Goal: Task Accomplishment & Management: Complete application form

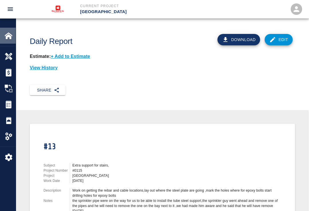
click at [9, 37] on img at bounding box center [9, 36] width 8 height 8
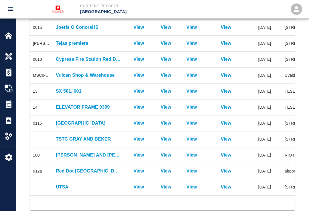
scroll to position [128, 0]
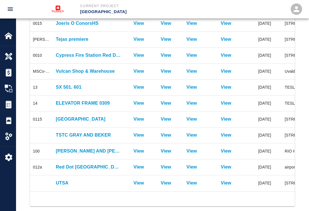
click at [61, 184] on p "UTSA" at bounding box center [89, 183] width 66 height 7
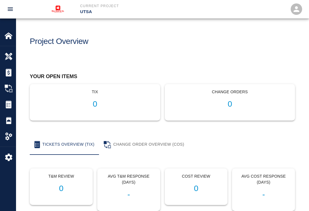
click at [11, 117] on img at bounding box center [9, 121] width 8 height 8
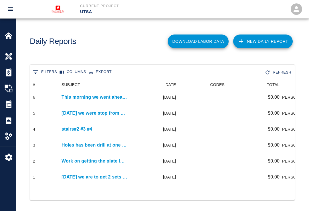
scroll to position [105, 264]
click at [263, 39] on link "New Daily Report" at bounding box center [262, 42] width 59 height 14
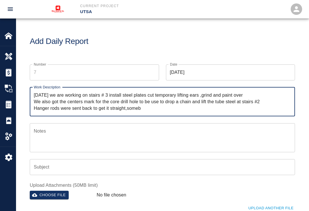
click at [136, 204] on div "Upload Another File" at bounding box center [159, 205] width 272 height 16
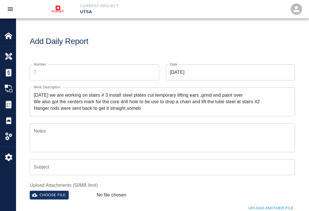
click at [147, 107] on textarea "[DATE] we are working on stairs # 3 install steel plates cut temporary lifting …" at bounding box center [162, 102] width 257 height 20
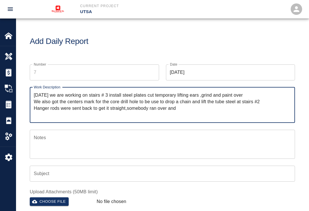
type textarea "[DATE] we are working on stairs # 3 install steel plates cut temporary lifting …"
click at [51, 139] on textarea "Notes" at bounding box center [162, 145] width 257 height 20
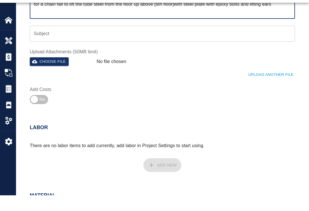
scroll to position [125, 0]
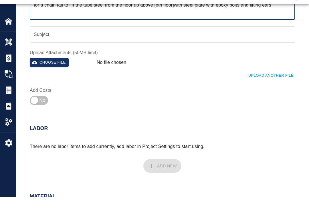
click at [47, 73] on button "Choose file" at bounding box center [49, 77] width 39 height 9
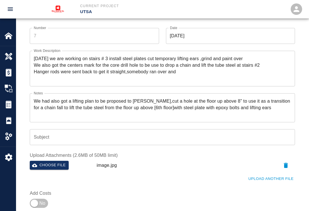
scroll to position [55, 0]
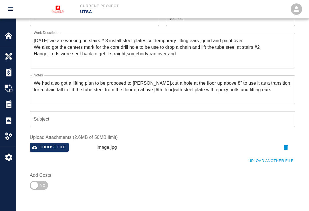
click at [251, 90] on textarea "We had also got a lifting plan to be proposed to [PERSON_NAME],cut a hole at th…" at bounding box center [162, 90] width 257 height 20
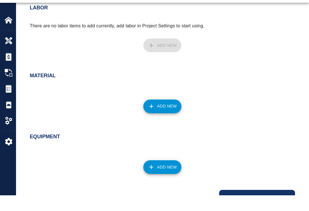
scroll to position [279, 0]
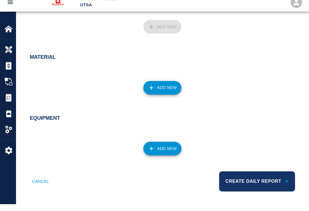
type textarea "We had also got a lifting plan to be proposed to [PERSON_NAME],cut a hole at th…"
click at [260, 179] on button "Create Daily Report" at bounding box center [257, 189] width 76 height 20
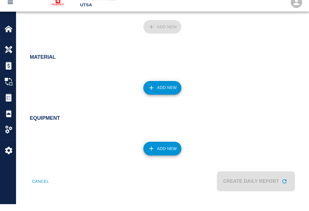
scroll to position [270, 0]
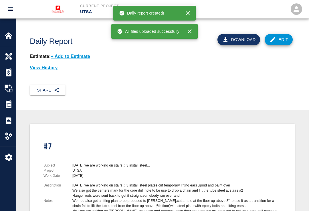
click at [45, 87] on button "Share" at bounding box center [48, 90] width 36 height 11
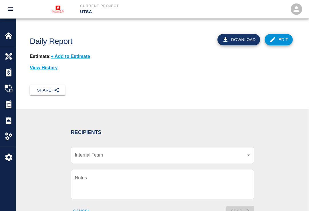
click at [243, 152] on body "Current Project UTSA Home UTSA Overview Estimates Change Orders Tickets Daily R…" at bounding box center [154, 105] width 309 height 211
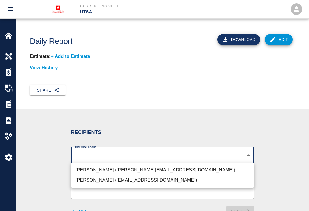
click at [137, 170] on li "[PERSON_NAME] ([PERSON_NAME][EMAIL_ADDRESS][DOMAIN_NAME])" at bounding box center [162, 170] width 183 height 10
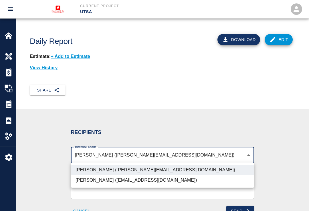
click at [138, 182] on li "[PERSON_NAME] ([EMAIL_ADDRESS][DOMAIN_NAME])" at bounding box center [162, 180] width 183 height 10
type input "07eacba4-e130-44c4-9c69-c3690451858b,3cd82a63-d1a0-48ed-aebf-f7abb83adf24"
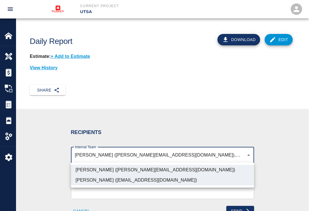
click at [239, 208] on div at bounding box center [154, 105] width 309 height 211
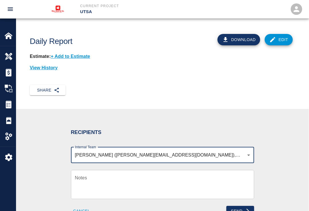
click at [245, 209] on icon "submit" at bounding box center [248, 212] width 6 height 6
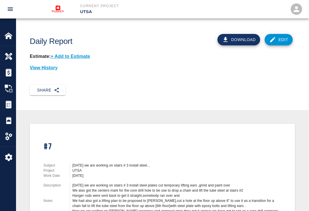
scroll to position [0, 0]
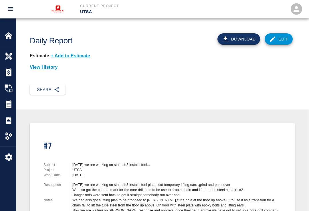
click at [45, 67] on p "View History" at bounding box center [162, 67] width 265 height 7
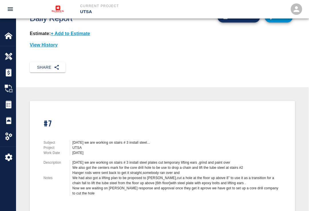
scroll to position [0, 0]
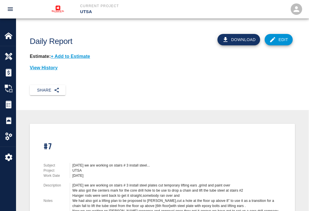
click at [41, 66] on p "View History" at bounding box center [162, 68] width 265 height 7
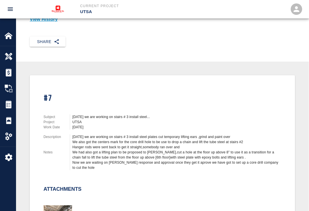
scroll to position [53, 0]
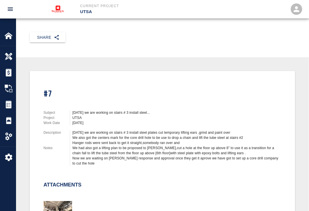
click at [6, 131] on div "Project Settings" at bounding box center [8, 137] width 16 height 16
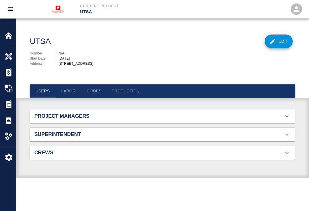
scroll to position [41, 256]
click at [8, 115] on div "Daily Reports" at bounding box center [8, 121] width 16 height 16
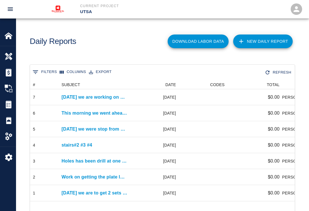
scroll to position [121, 264]
click at [5, 102] on img at bounding box center [9, 105] width 8 height 8
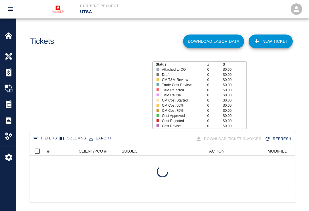
scroll to position [0, 0]
click at [5, 88] on img at bounding box center [9, 89] width 8 height 8
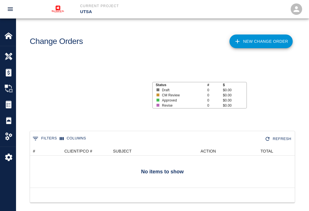
scroll to position [0, 0]
click at [5, 74] on img at bounding box center [9, 73] width 8 height 8
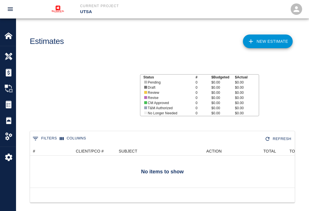
scroll to position [0, 0]
click at [5, 51] on div "Overview" at bounding box center [8, 57] width 16 height 16
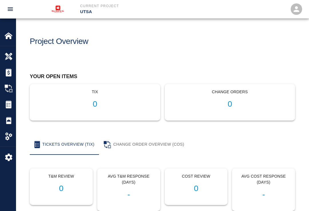
click at [8, 32] on img at bounding box center [9, 36] width 8 height 8
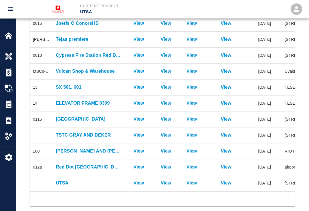
click at [60, 180] on p "UTSA" at bounding box center [89, 183] width 66 height 7
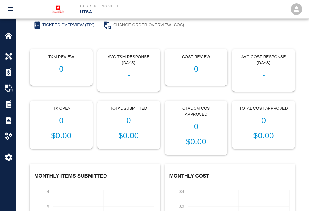
click at [8, 118] on img at bounding box center [9, 121] width 8 height 8
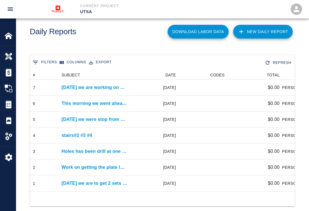
click at [157, 177] on div "[DATE]" at bounding box center [154, 184] width 49 height 16
click at [109, 183] on p "[DATE] we are to get 2 sets of stairs at5th..." at bounding box center [94, 183] width 66 height 7
click at [109, 183] on main "Daily Reports Download Labor Data New Daily Report 0 Filters Columns Export Ref…" at bounding box center [162, 95] width 292 height 211
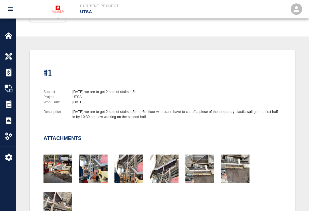
scroll to position [74, 0]
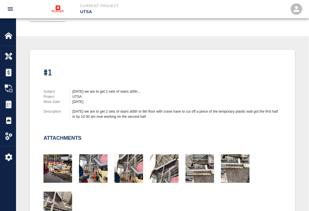
click at [47, 68] on div "#1" at bounding box center [118, 69] width 163 height 25
click at [46, 66] on div "#1" at bounding box center [118, 69] width 163 height 25
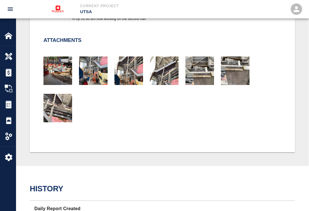
scroll to position [189, 0]
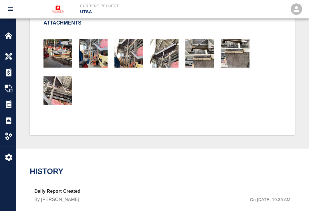
click at [10, 105] on img at bounding box center [9, 105] width 8 height 8
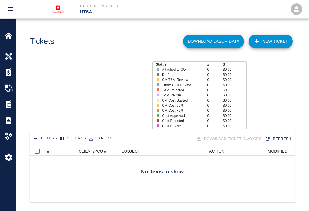
scroll to position [0, 0]
click at [9, 119] on img at bounding box center [9, 121] width 8 height 8
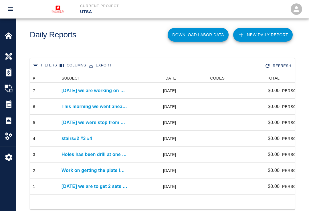
scroll to position [10, 0]
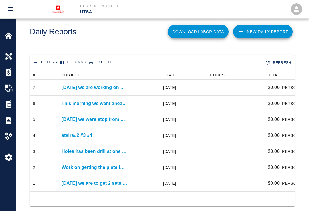
click at [60, 168] on div "Work on getting the plate locations,mark plate locations,help the scanner..." at bounding box center [94, 168] width 71 height 16
click at [72, 166] on p "Work on getting the plate locations,mark plate locations,help the scanner..." at bounding box center [94, 167] width 66 height 7
click at [72, 166] on main "Daily Reports Download Labor Data New Daily Report 0 Filters Columns Export Ref…" at bounding box center [162, 95] width 292 height 211
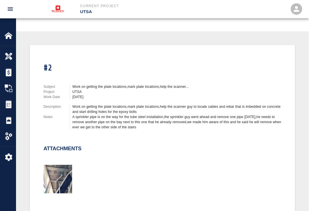
scroll to position [69, 0]
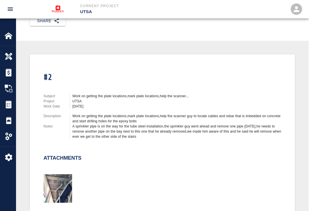
click at [9, 117] on img at bounding box center [9, 121] width 8 height 8
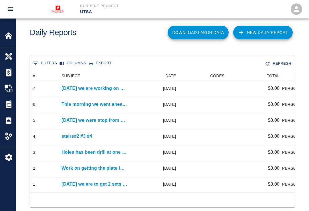
scroll to position [0, 0]
click at [69, 103] on p "This morning we went ahead and installed the rest of..." at bounding box center [94, 104] width 66 height 7
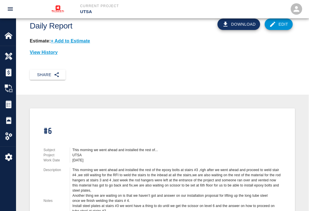
scroll to position [16, 0]
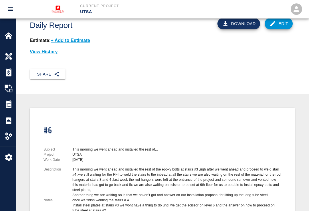
click at [47, 70] on button "Share" at bounding box center [48, 74] width 36 height 11
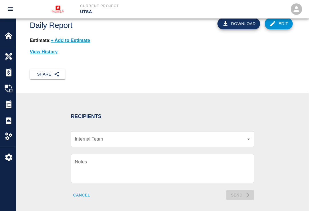
click at [242, 136] on body "Current Project UTSA Home UTSA Overview Estimates Change Orders Tickets Daily R…" at bounding box center [154, 89] width 309 height 211
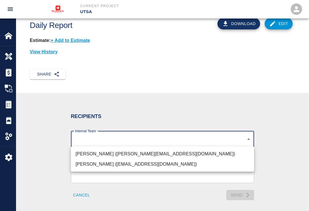
click at [150, 153] on li "[PERSON_NAME] ([PERSON_NAME][EMAIL_ADDRESS][DOMAIN_NAME])" at bounding box center [162, 154] width 183 height 10
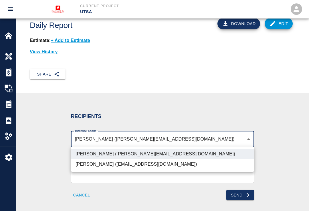
click at [148, 166] on li "[PERSON_NAME] ([EMAIL_ADDRESS][DOMAIN_NAME])" at bounding box center [162, 164] width 183 height 10
type input "07eacba4-e130-44c4-9c69-c3690451858b,3cd82a63-d1a0-48ed-aebf-f7abb83adf24"
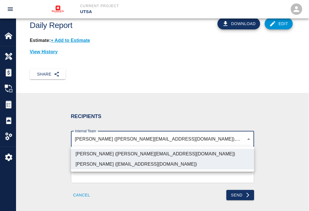
click at [239, 193] on div at bounding box center [154, 105] width 309 height 211
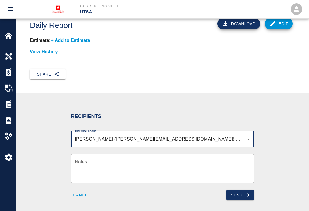
click at [245, 193] on icon "submit" at bounding box center [248, 196] width 6 height 6
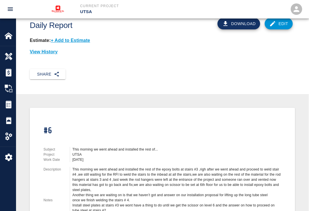
click at [9, 117] on img at bounding box center [9, 121] width 8 height 8
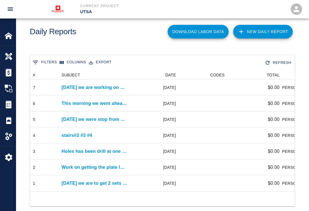
scroll to position [0, 0]
click at [63, 117] on p "[DATE] we were stop from keep on welding by [PERSON_NAME]..." at bounding box center [94, 119] width 66 height 7
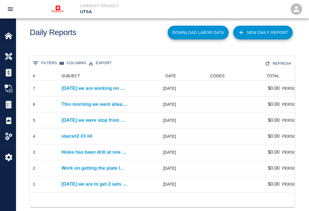
scroll to position [0, 0]
